Goal: Task Accomplishment & Management: Manage account settings

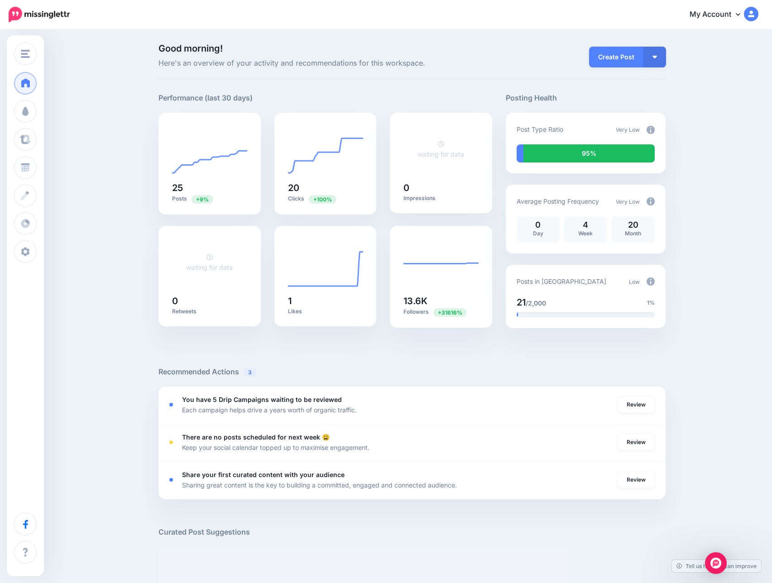
click at [727, 14] on link "My Account" at bounding box center [719, 15] width 78 height 22
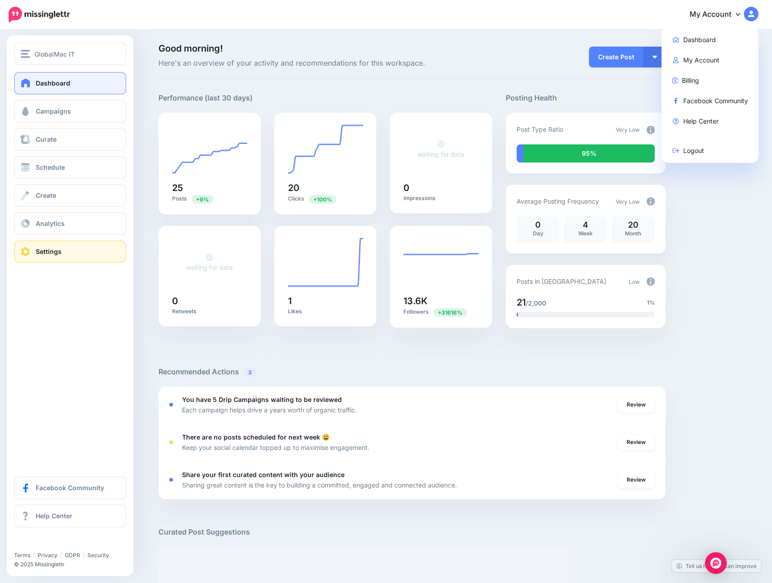
click at [35, 253] on link "Settings" at bounding box center [70, 251] width 112 height 23
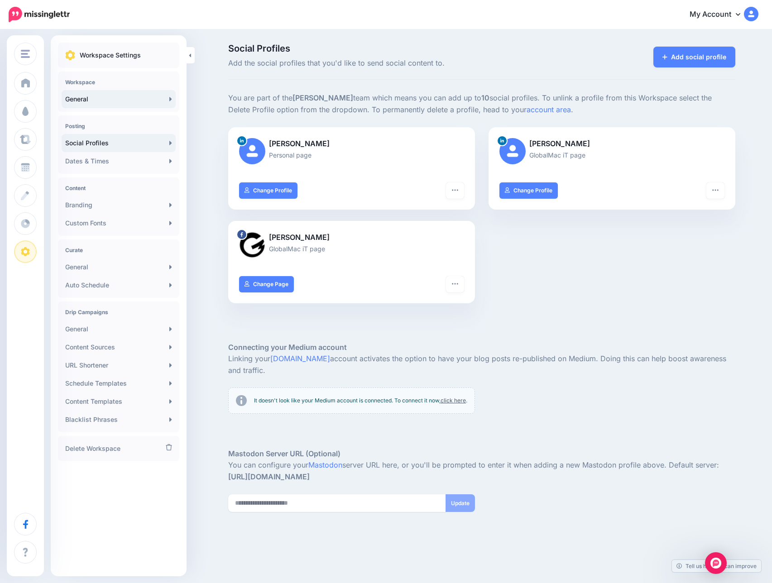
click at [103, 96] on link "General" at bounding box center [119, 99] width 114 height 18
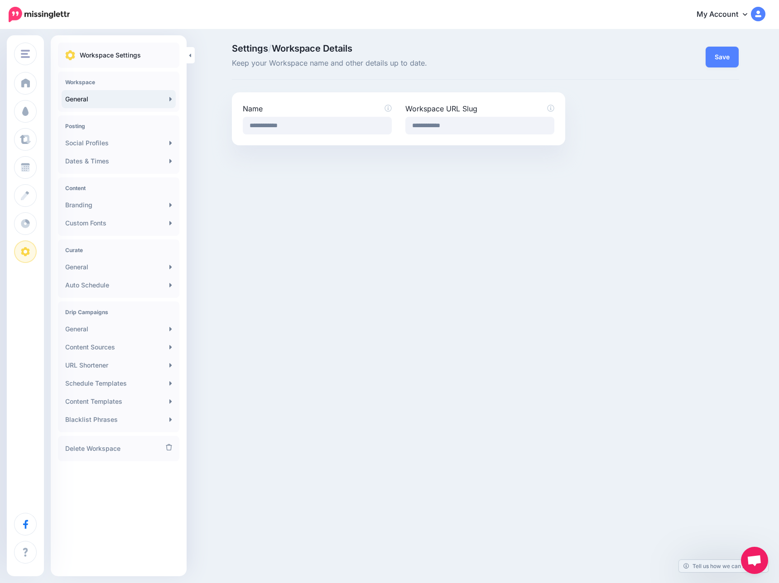
click at [590, 58] on div "Save" at bounding box center [658, 56] width 173 height 25
click at [321, 458] on div "GlobalMac IT GlobalMac IT Add Workspace Dashboard Campaigns Curate Schedule Cre…" at bounding box center [389, 291] width 779 height 583
click at [740, 10] on link "My Account" at bounding box center [726, 15] width 78 height 22
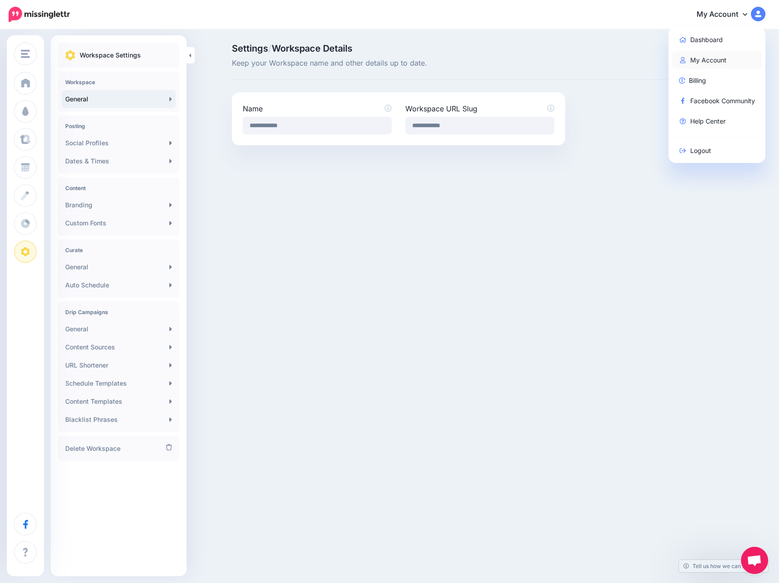
click at [725, 59] on link "My Account" at bounding box center [717, 60] width 90 height 18
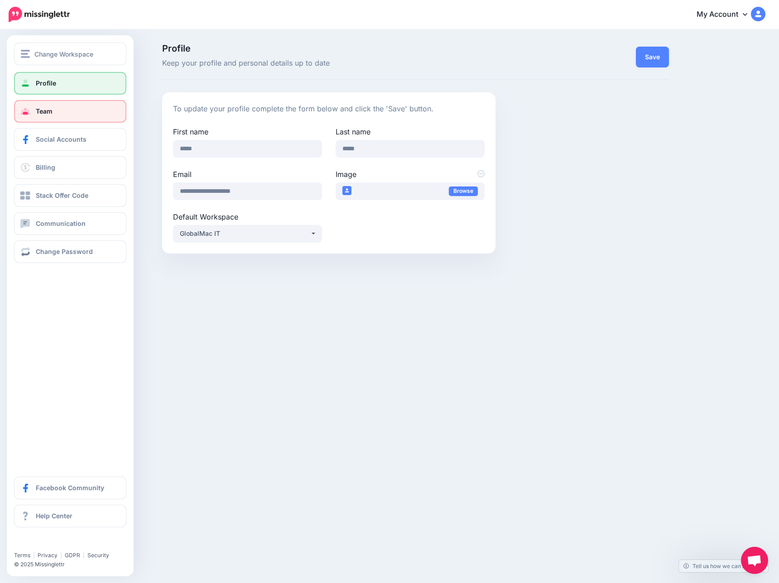
click at [46, 108] on span "Team" at bounding box center [44, 111] width 17 height 8
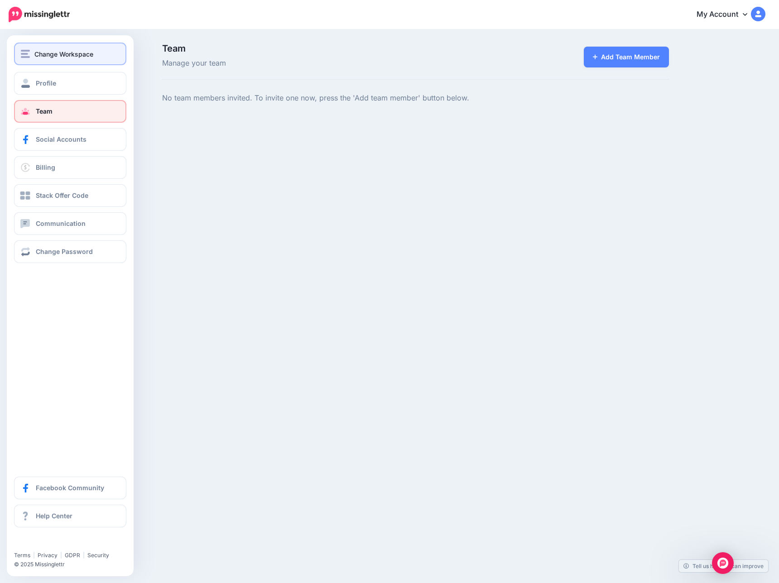
click at [53, 53] on span "Change Workspace" at bounding box center [63, 54] width 59 height 10
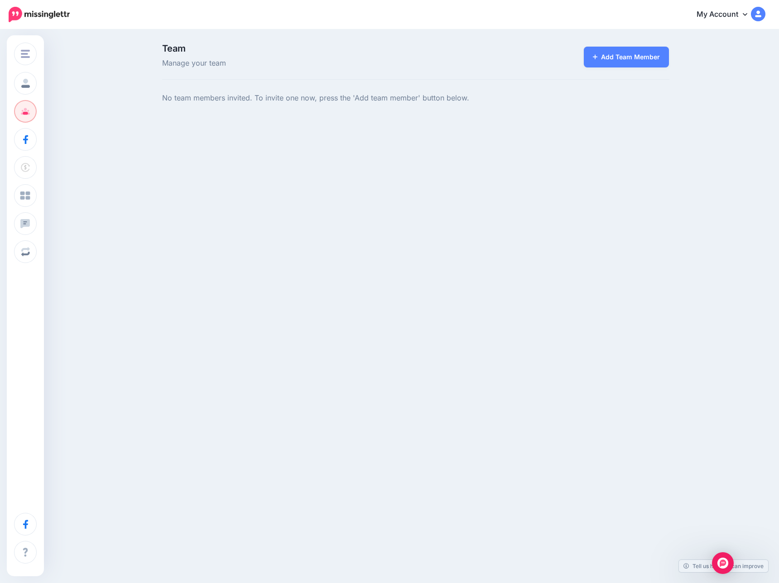
click at [247, 130] on div "Team Manage your team Add Team Member No team members invited. To invite one no…" at bounding box center [389, 82] width 779 height 105
click at [18, 12] on img at bounding box center [39, 14] width 61 height 15
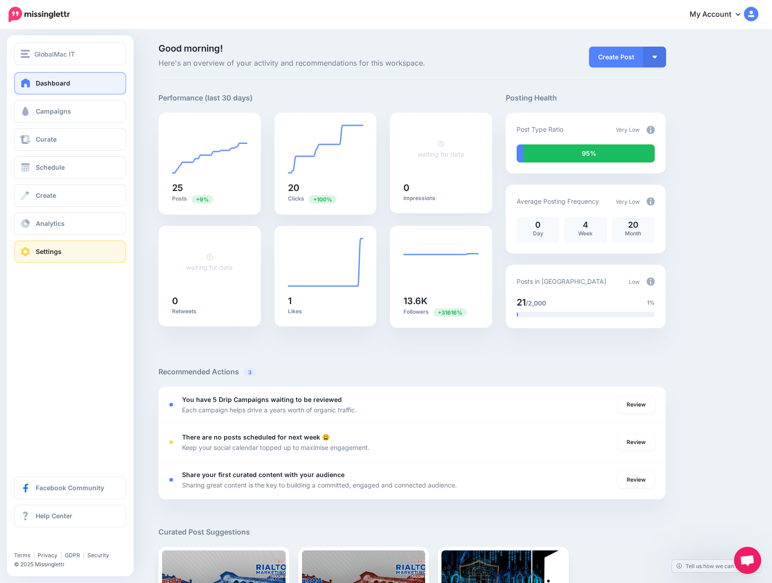
click at [61, 251] on link "Settings" at bounding box center [70, 251] width 112 height 23
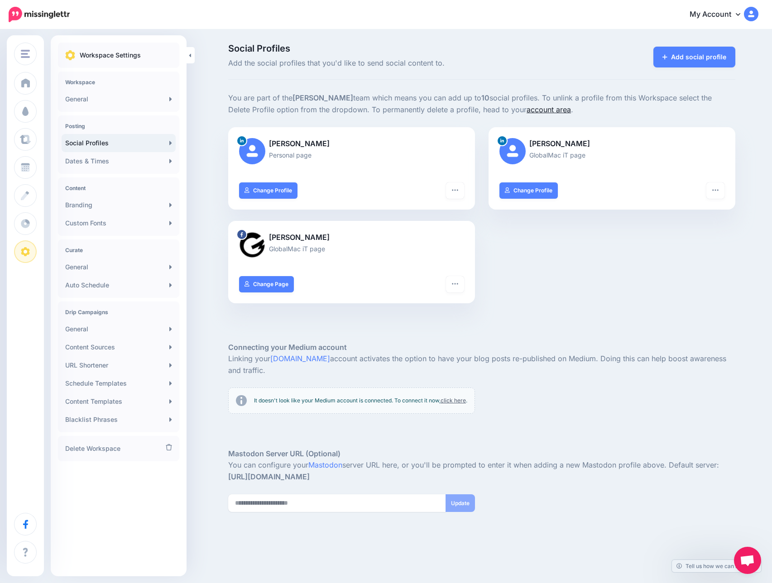
click at [526, 112] on link "account area" at bounding box center [548, 109] width 44 height 9
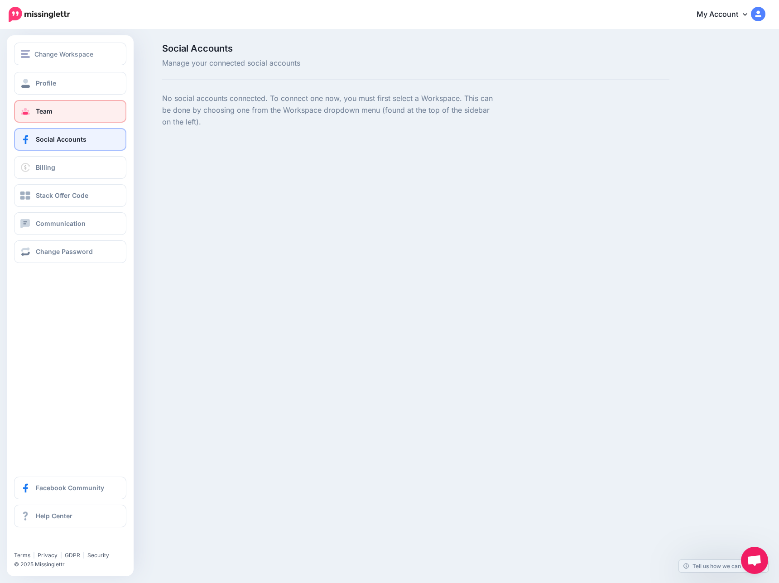
click at [52, 110] on span "Team" at bounding box center [44, 111] width 17 height 8
